Goal: Task Accomplishment & Management: Complete application form

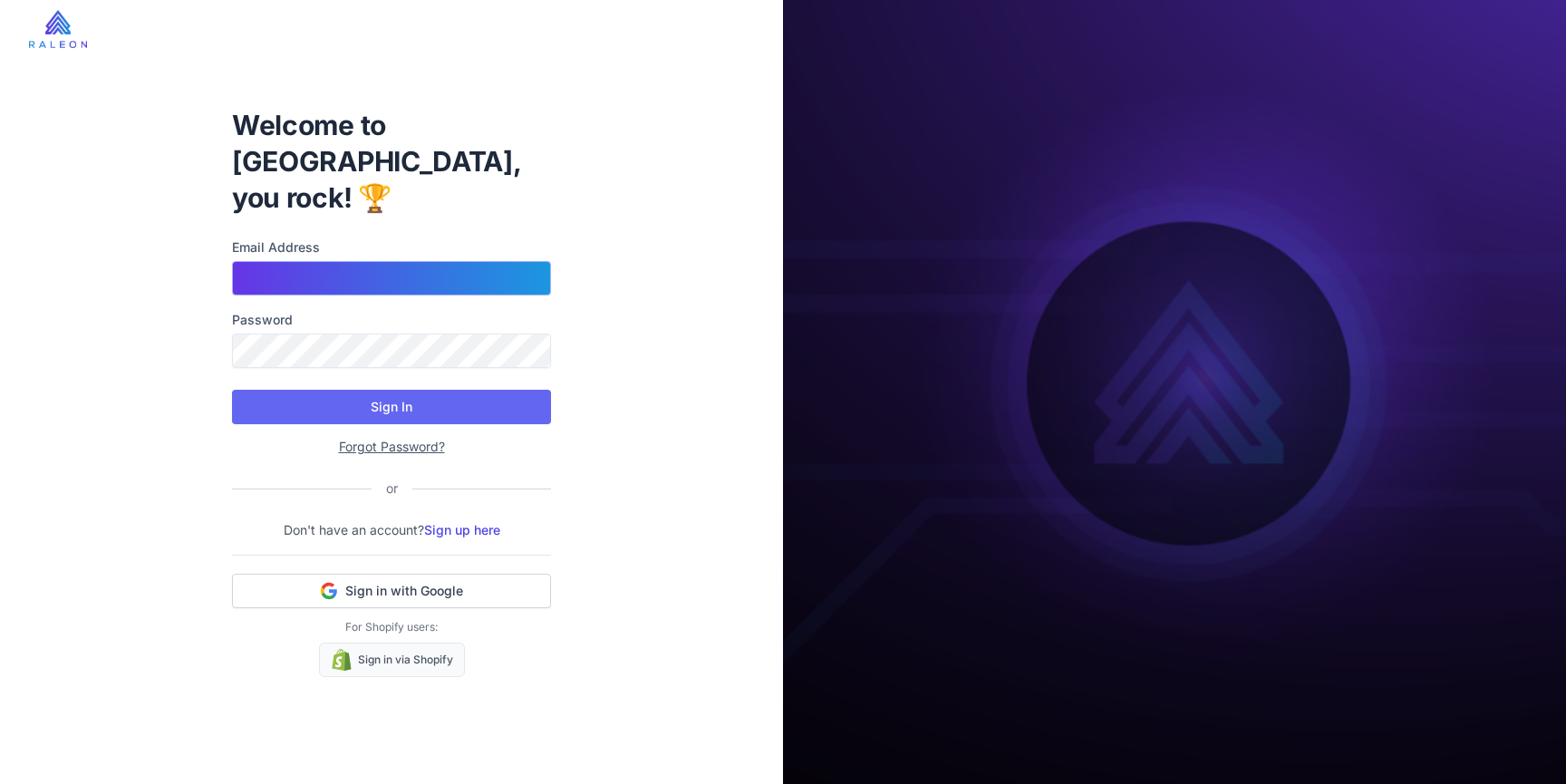
click at [400, 269] on input "Email Address" at bounding box center [392, 278] width 319 height 35
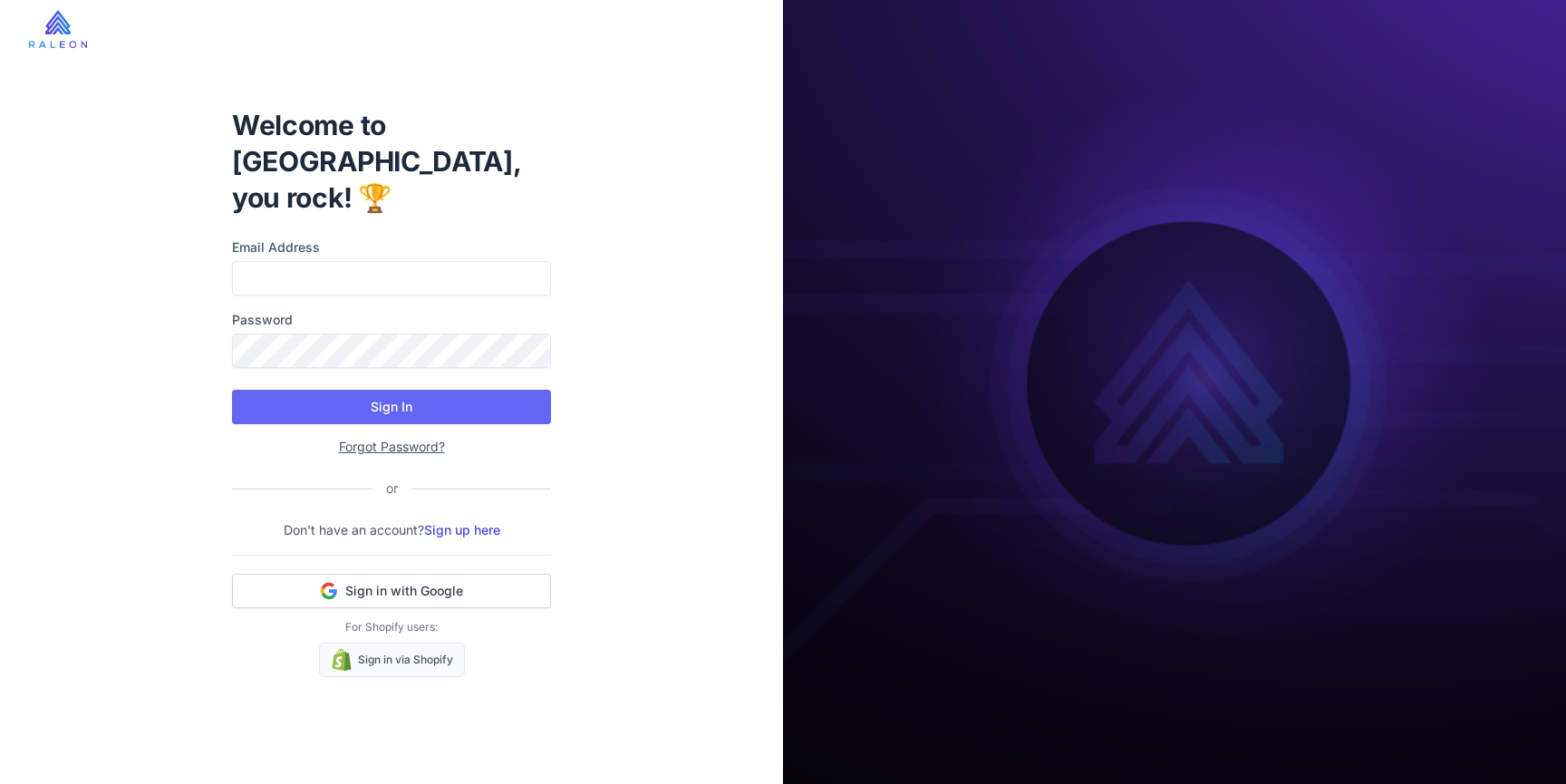
click at [526, 103] on div "Welcome to [GEOGRAPHIC_DATA], you rock! 🏆 Email Address Password Sign In Forgot…" at bounding box center [391, 391] width 348 height 627
click at [123, 129] on div "Welcome to [GEOGRAPHIC_DATA], you rock! 🏆 Email Address Password Sign In Forgot…" at bounding box center [391, 392] width 783 height 784
